Goal: Task Accomplishment & Management: Manage account settings

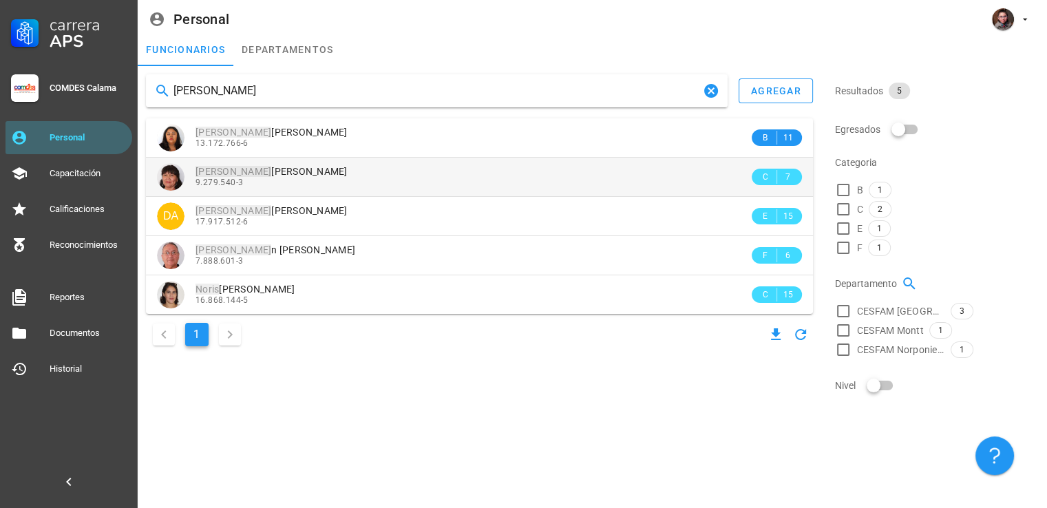
type input "[PERSON_NAME]"
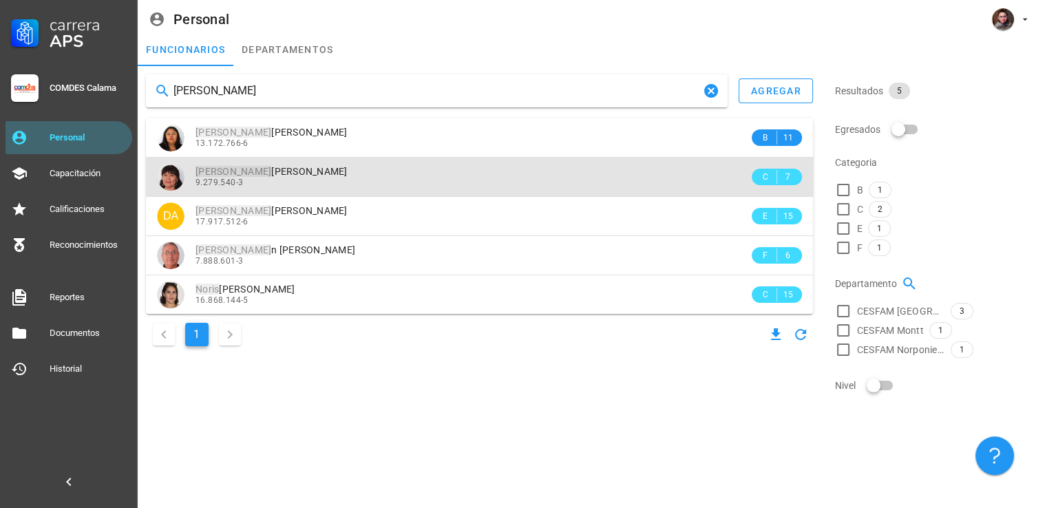
click at [245, 182] on div "9.279.540-3" at bounding box center [471, 183] width 553 height 10
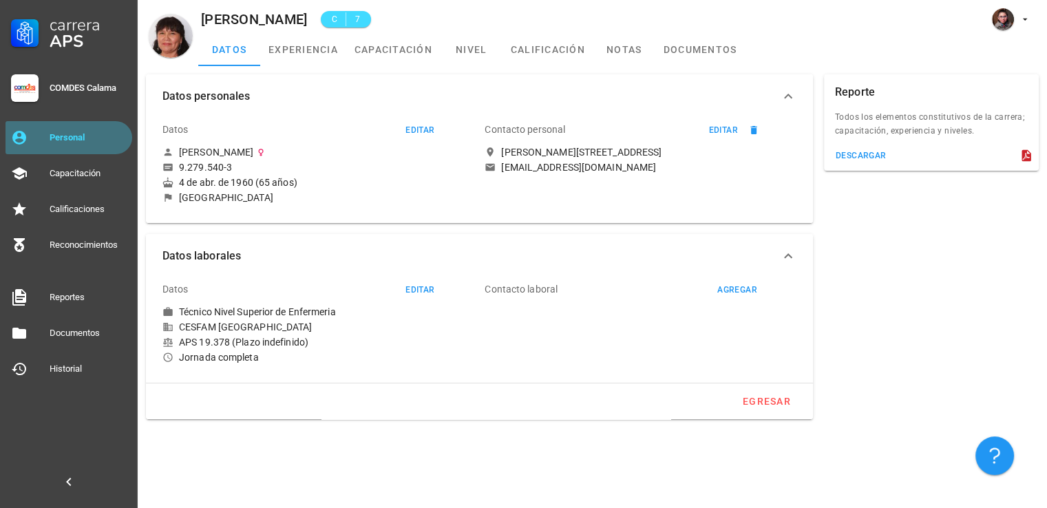
click at [72, 141] on div "Personal" at bounding box center [88, 137] width 77 height 11
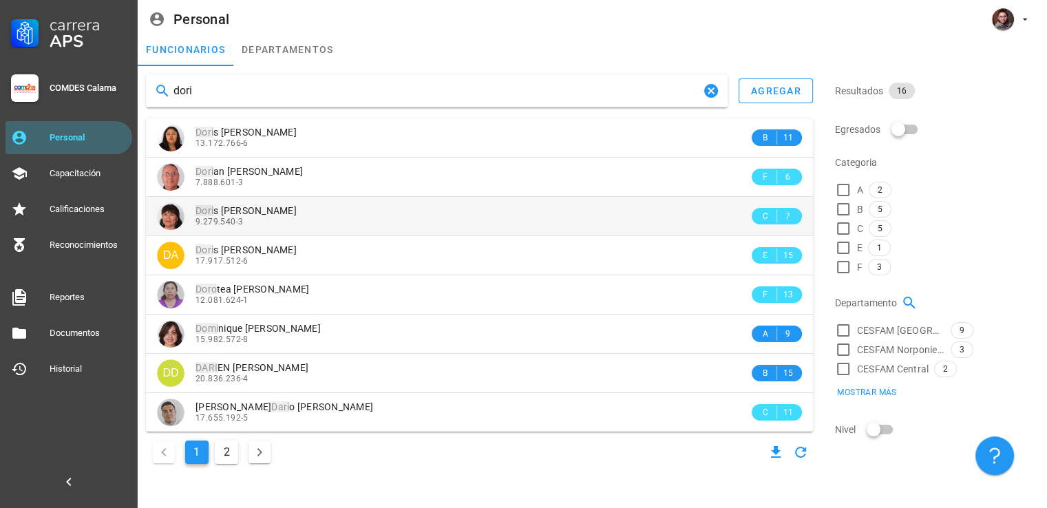
type input "dori"
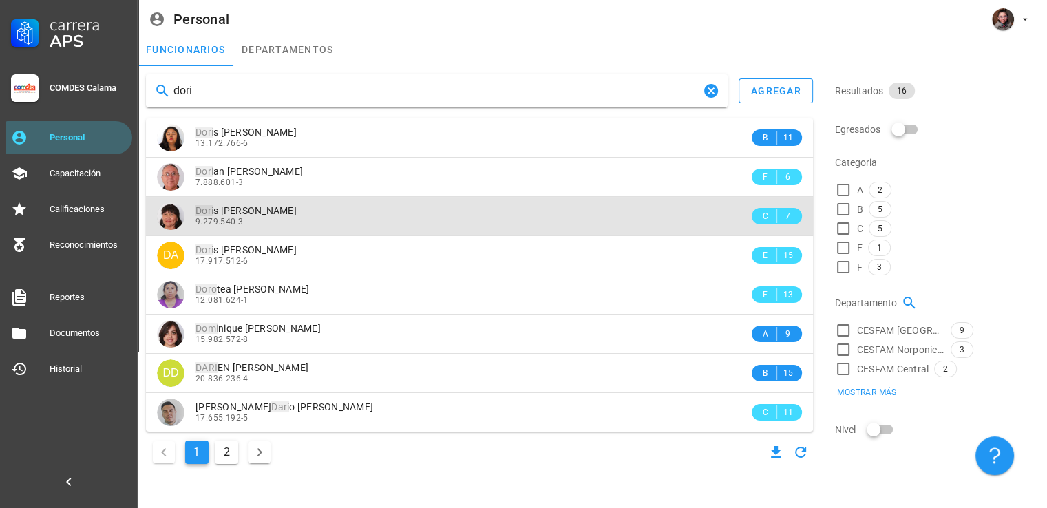
click at [298, 232] on div "Dori s [PERSON_NAME] 9.279.540-3" at bounding box center [471, 216] width 553 height 38
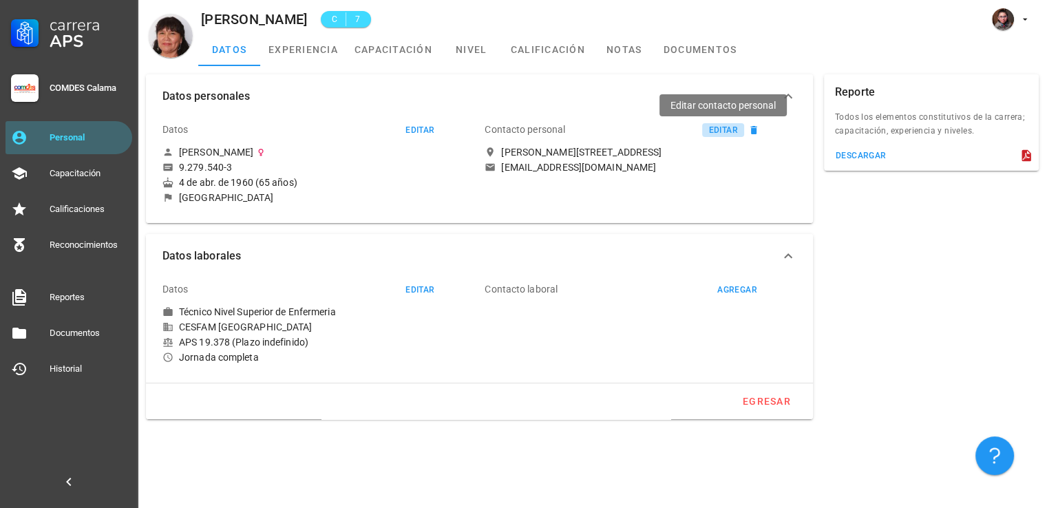
click at [719, 136] on button "editar" at bounding box center [723, 130] width 42 height 14
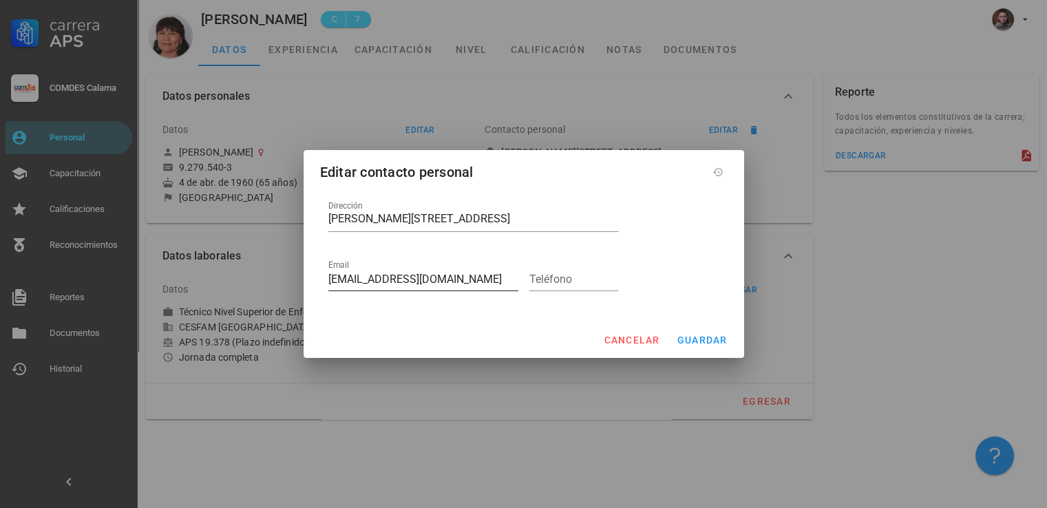
drag, startPoint x: 423, startPoint y: 282, endPoint x: 462, endPoint y: 285, distance: 39.3
click at [423, 281] on input "[EMAIL_ADDRESS][DOMAIN_NAME]" at bounding box center [423, 279] width 190 height 22
click at [479, 284] on input "[EMAIL_ADDRESS][DOMAIN_NAME]" at bounding box center [423, 279] width 190 height 22
click at [465, 287] on input "[EMAIL_ADDRESS][DOMAIN_NAME]" at bounding box center [423, 279] width 190 height 22
drag, startPoint x: 330, startPoint y: 277, endPoint x: 757, endPoint y: 279, distance: 426.6
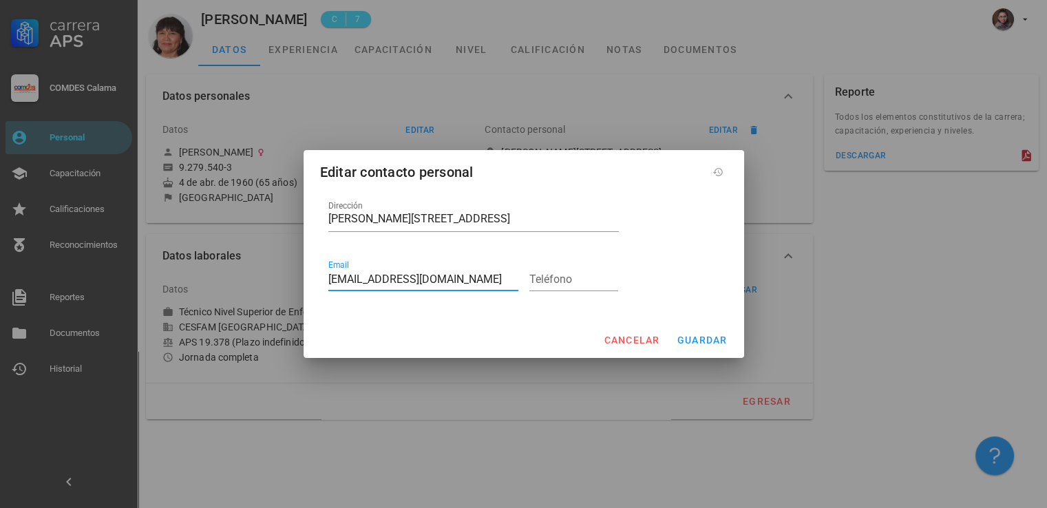
click at [507, 284] on input "[EMAIL_ADDRESS][DOMAIN_NAME]" at bounding box center [423, 279] width 190 height 22
type input "[EMAIL_ADDRESS][DOMAIN_NAME]"
click at [697, 343] on span "guardar" at bounding box center [701, 339] width 51 height 11
